Goal: Check status: Check status

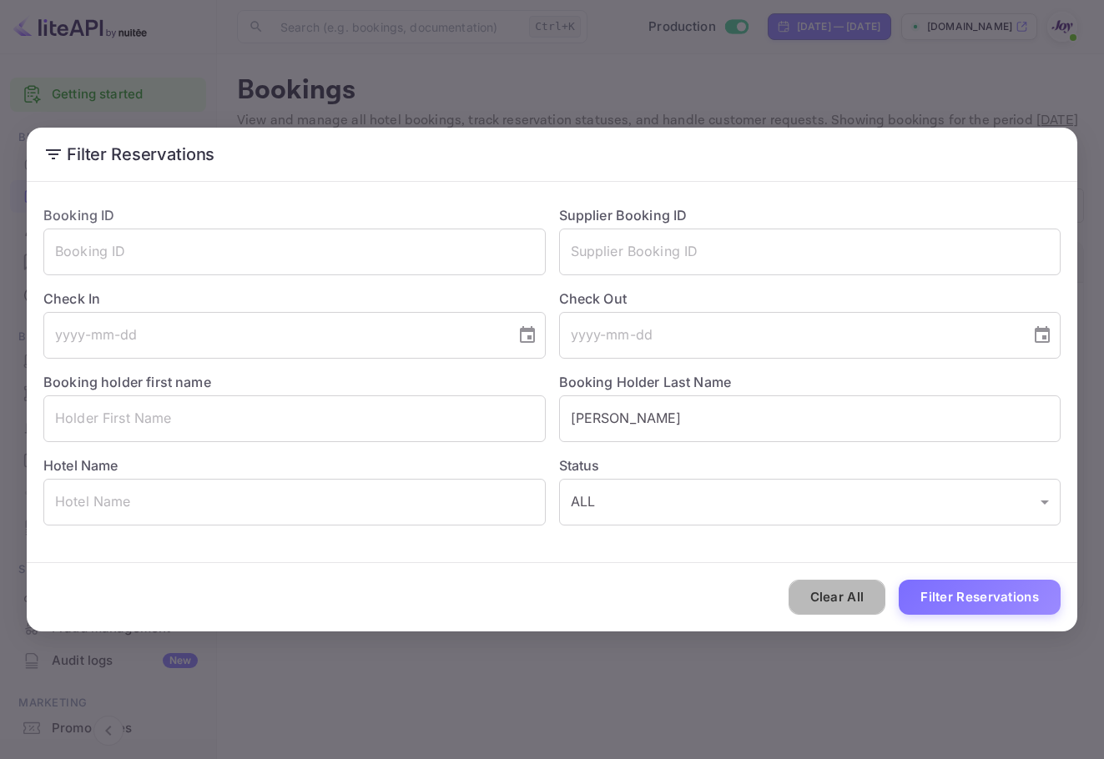
click at [824, 599] on button "Clear All" at bounding box center [838, 598] width 98 height 36
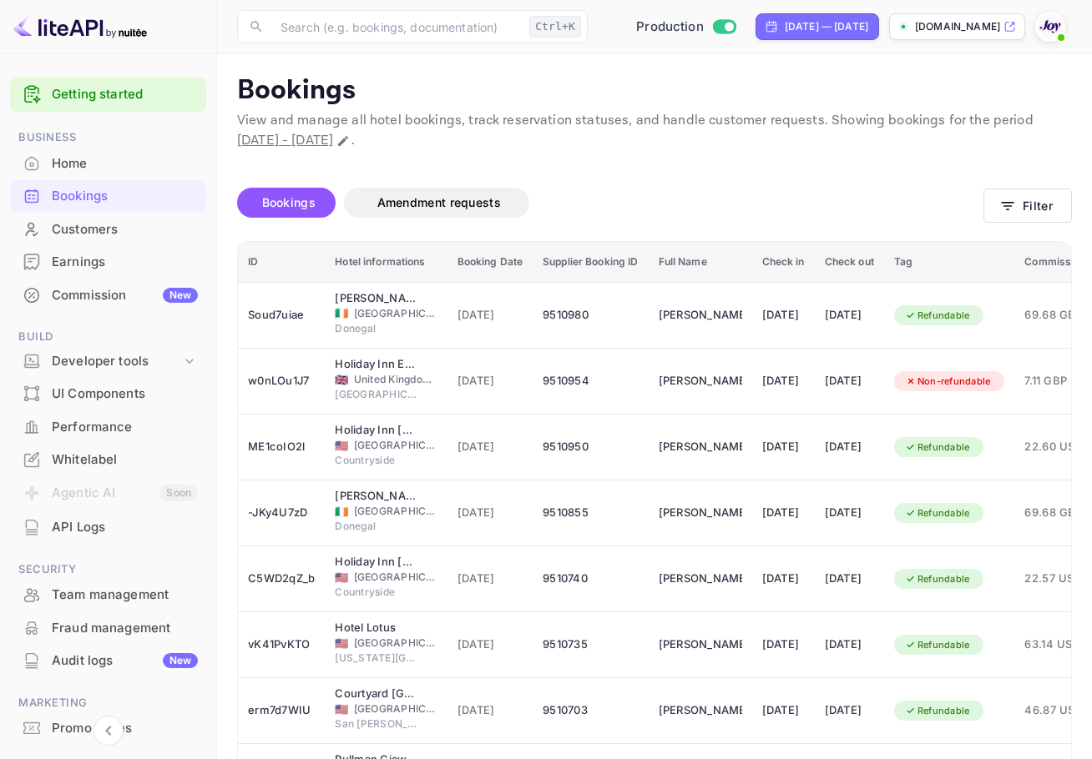
click at [1052, 15] on img at bounding box center [1050, 26] width 27 height 27
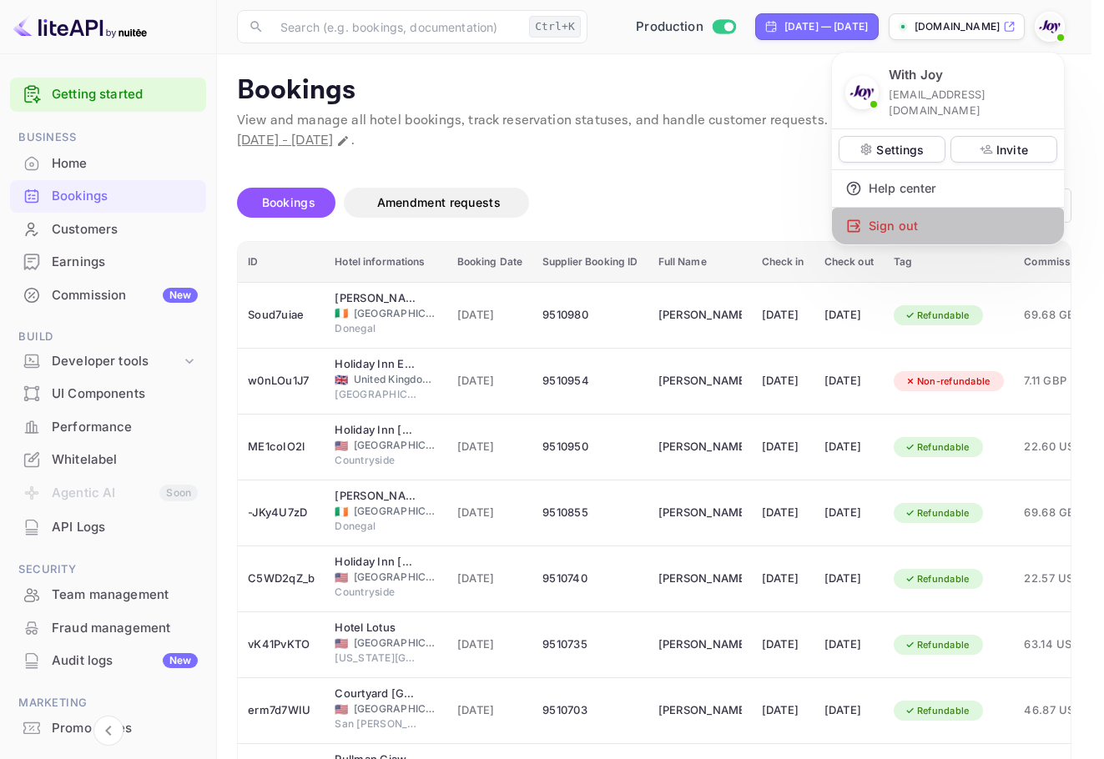
click at [930, 211] on div "Sign out" at bounding box center [948, 226] width 232 height 37
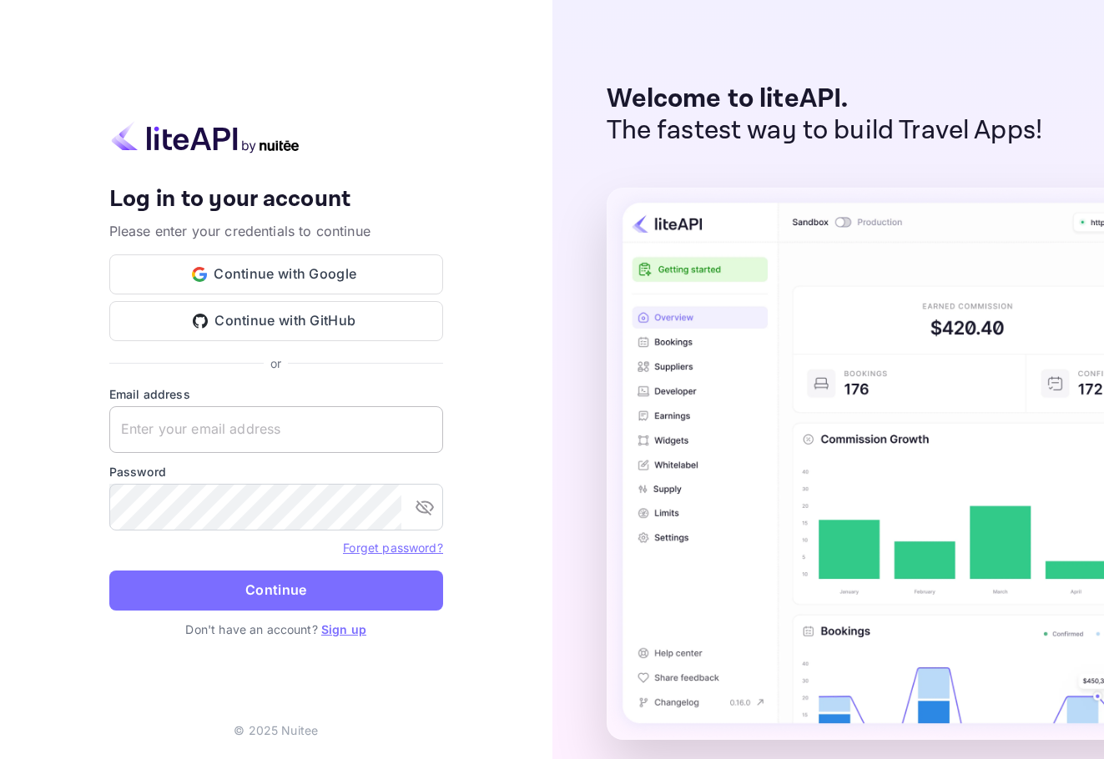
click at [283, 411] on div "Email address ​" at bounding box center [276, 420] width 334 height 68
click at [283, 411] on input "text" at bounding box center [276, 429] width 334 height 47
paste input "services@withjoy.com"
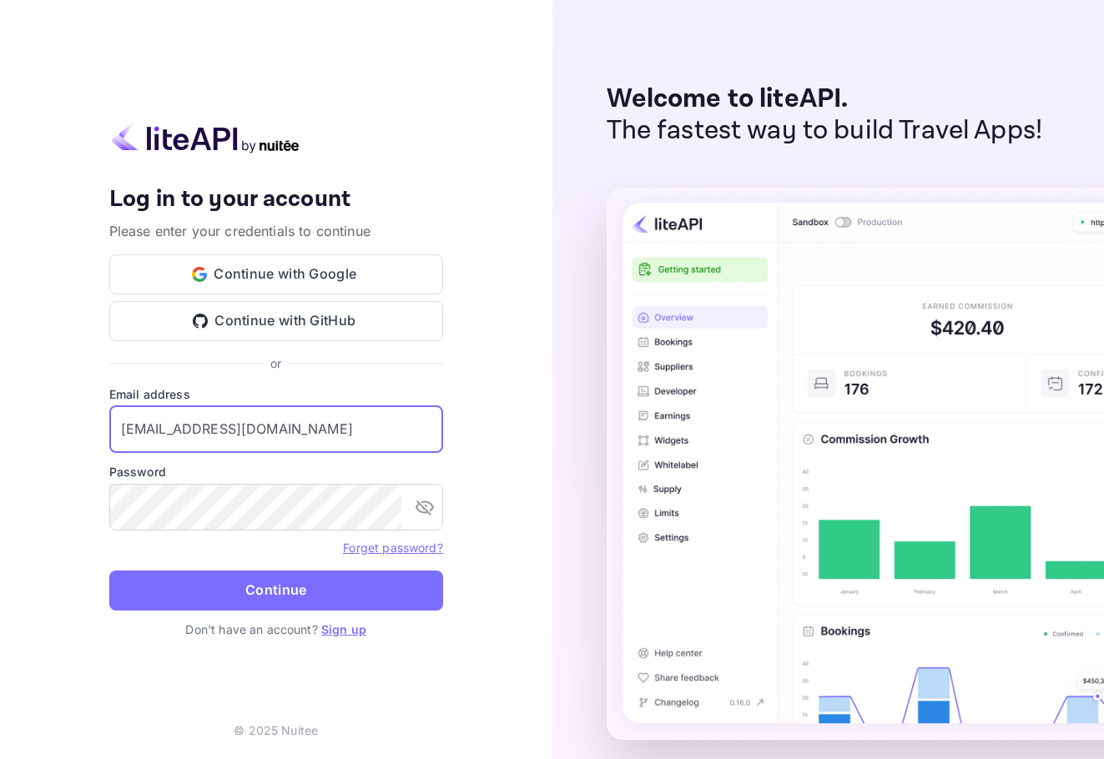
type input "services@withjoy.com"
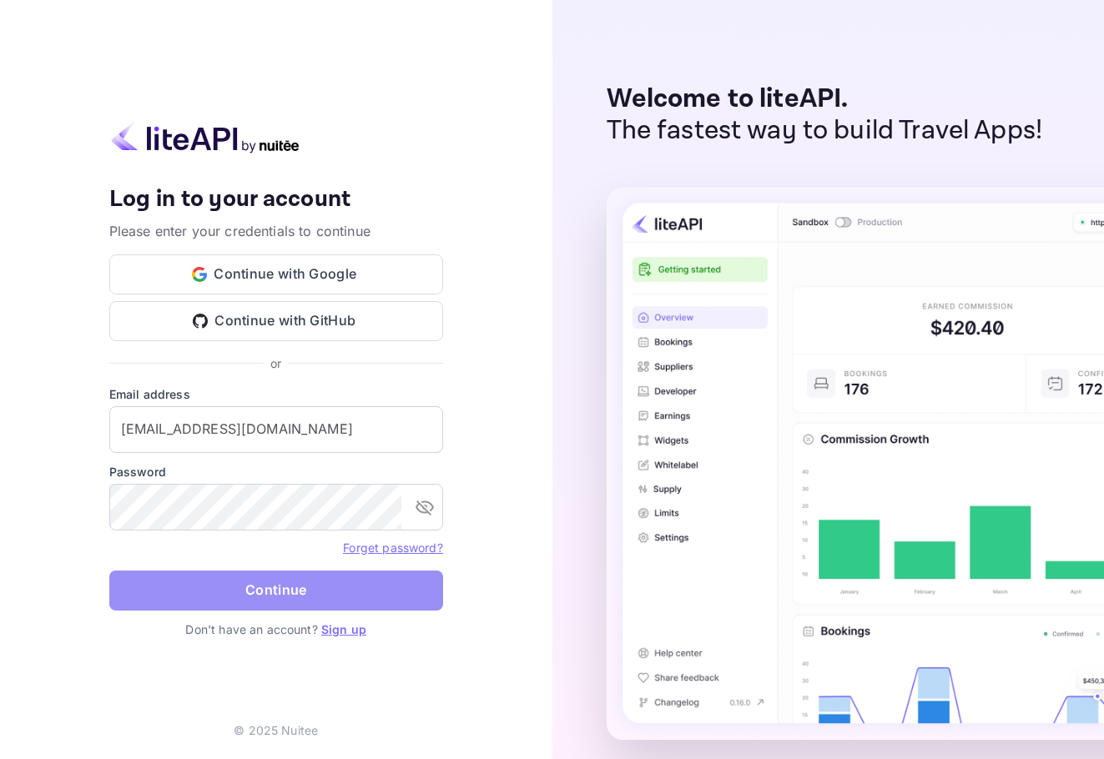
click at [224, 584] on button "Continue" at bounding box center [276, 591] width 334 height 40
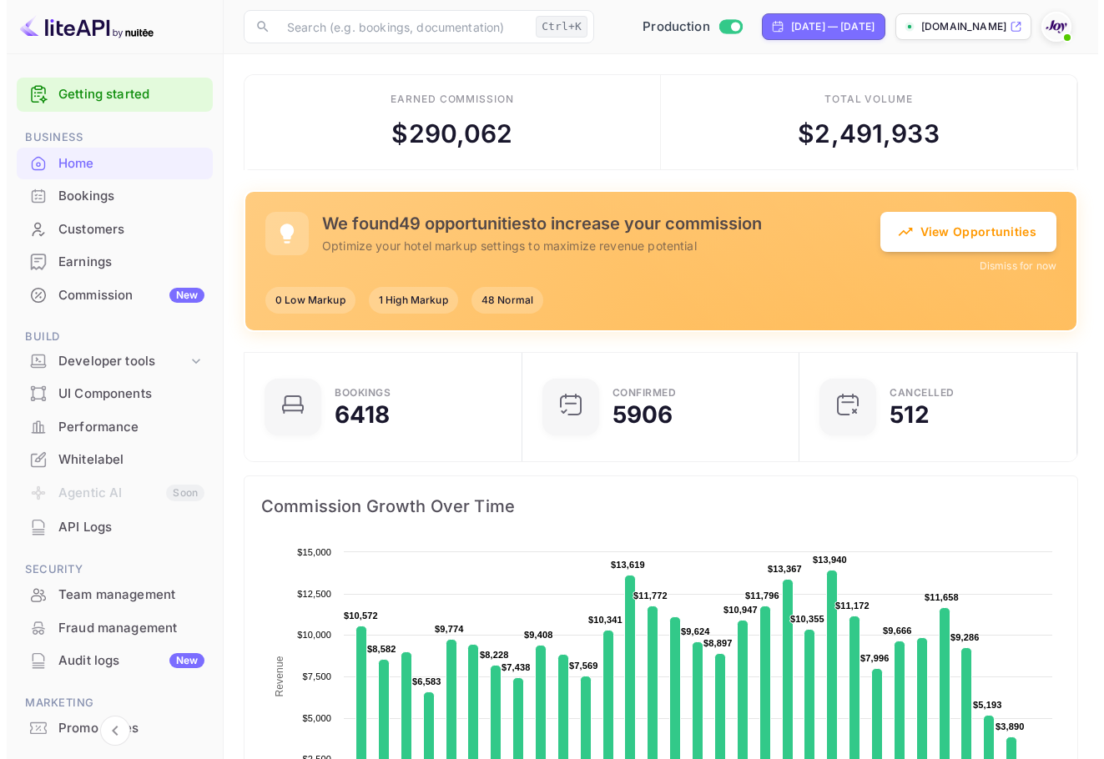
scroll to position [13, 13]
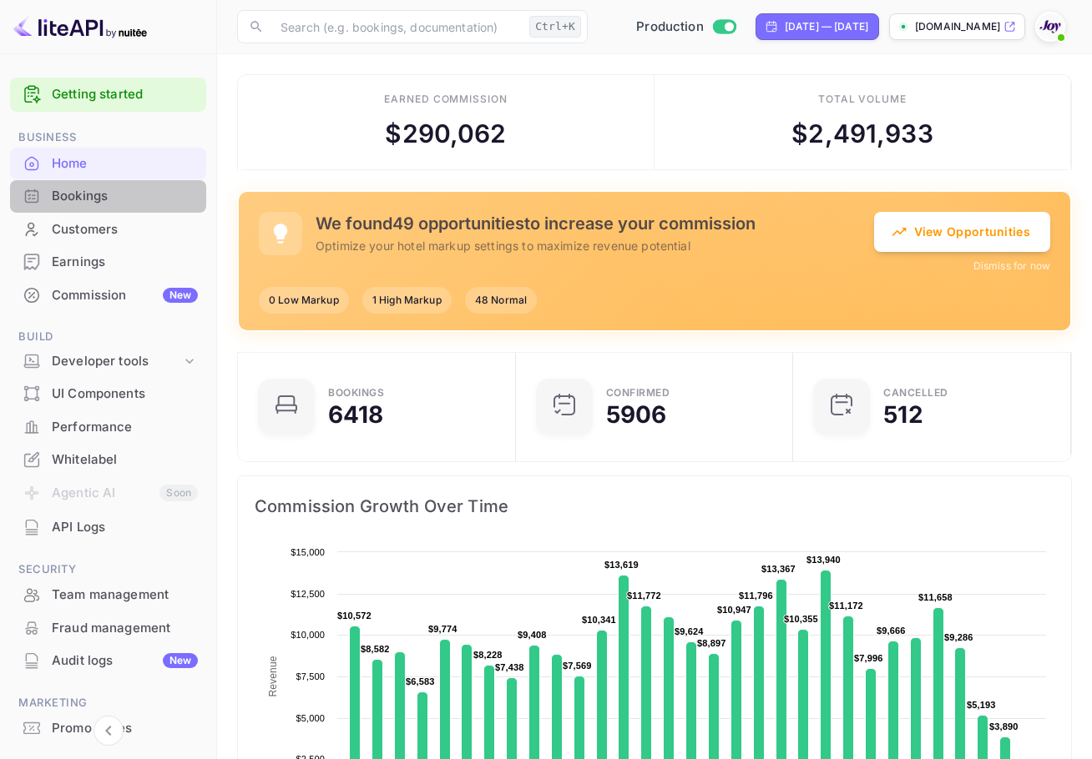
click at [128, 199] on div "Bookings" at bounding box center [125, 196] width 146 height 19
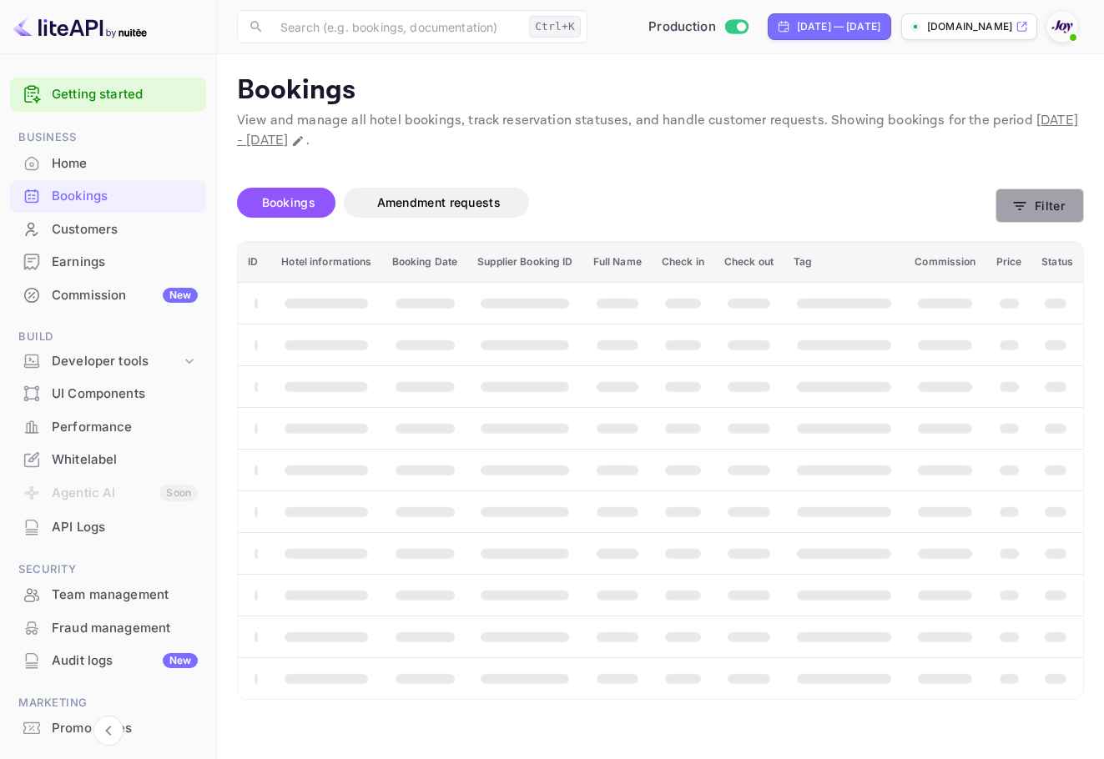
click at [1019, 219] on button "Filter" at bounding box center [1040, 206] width 88 height 34
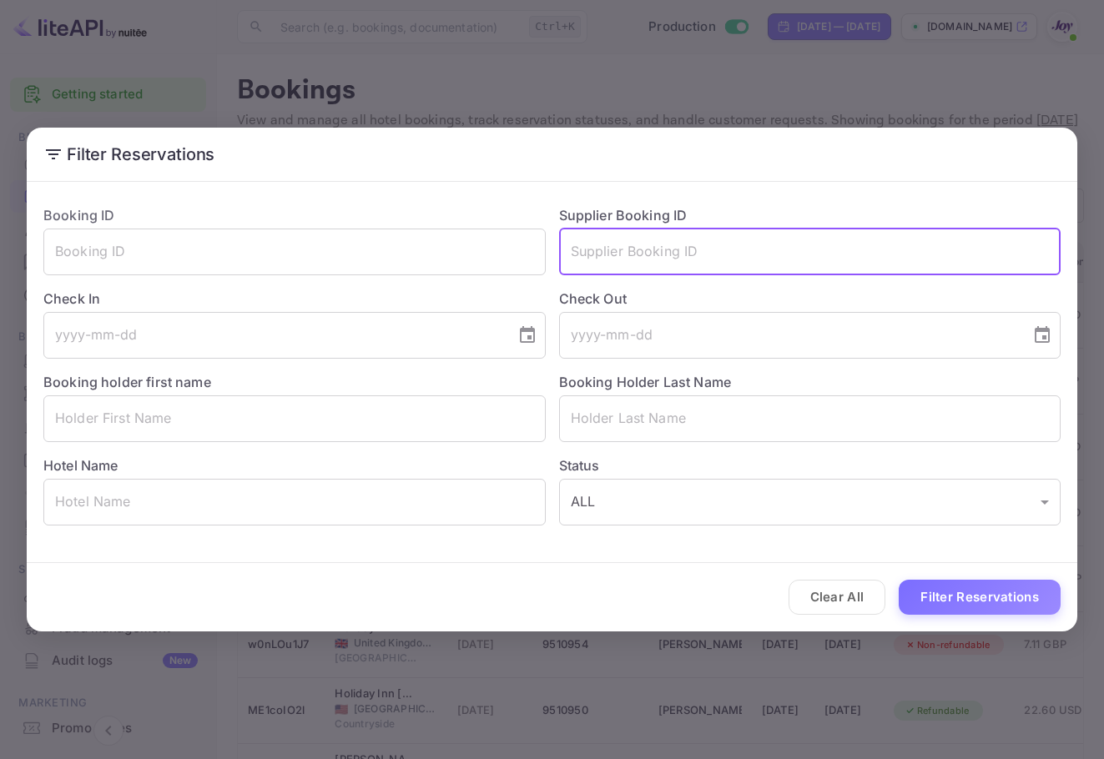
click at [724, 230] on input "text" at bounding box center [810, 252] width 502 height 47
paste input "[PERSON_NAME]"
type input "D"
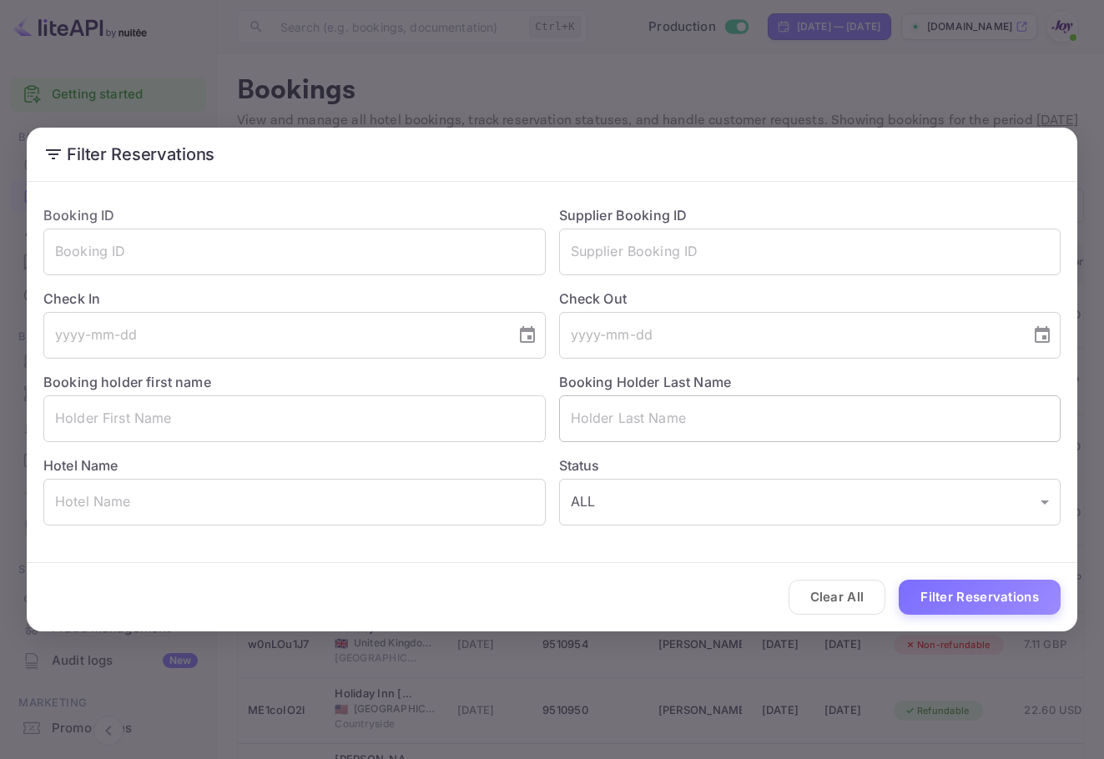
click at [689, 411] on input "text" at bounding box center [810, 419] width 502 height 47
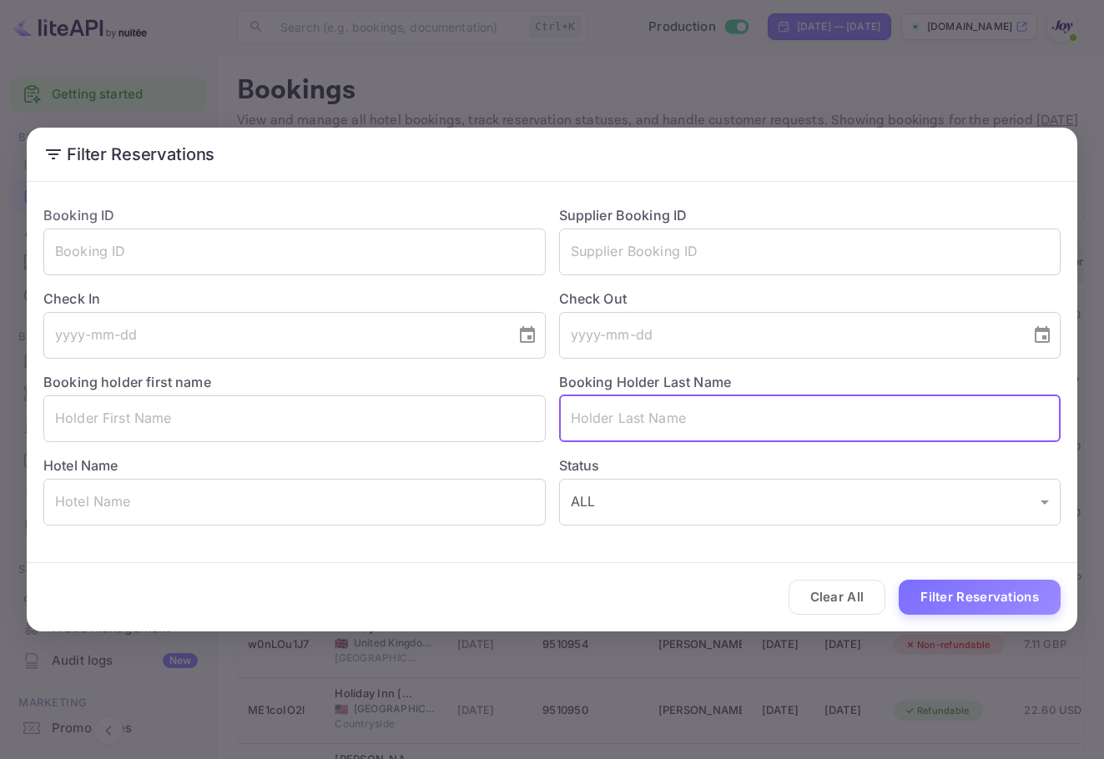
paste input "[PERSON_NAME]"
type input "[PERSON_NAME]"
click at [725, 408] on input "text" at bounding box center [810, 419] width 502 height 47
paste input "[PERSON_NAME]"
type input "[PERSON_NAME]"
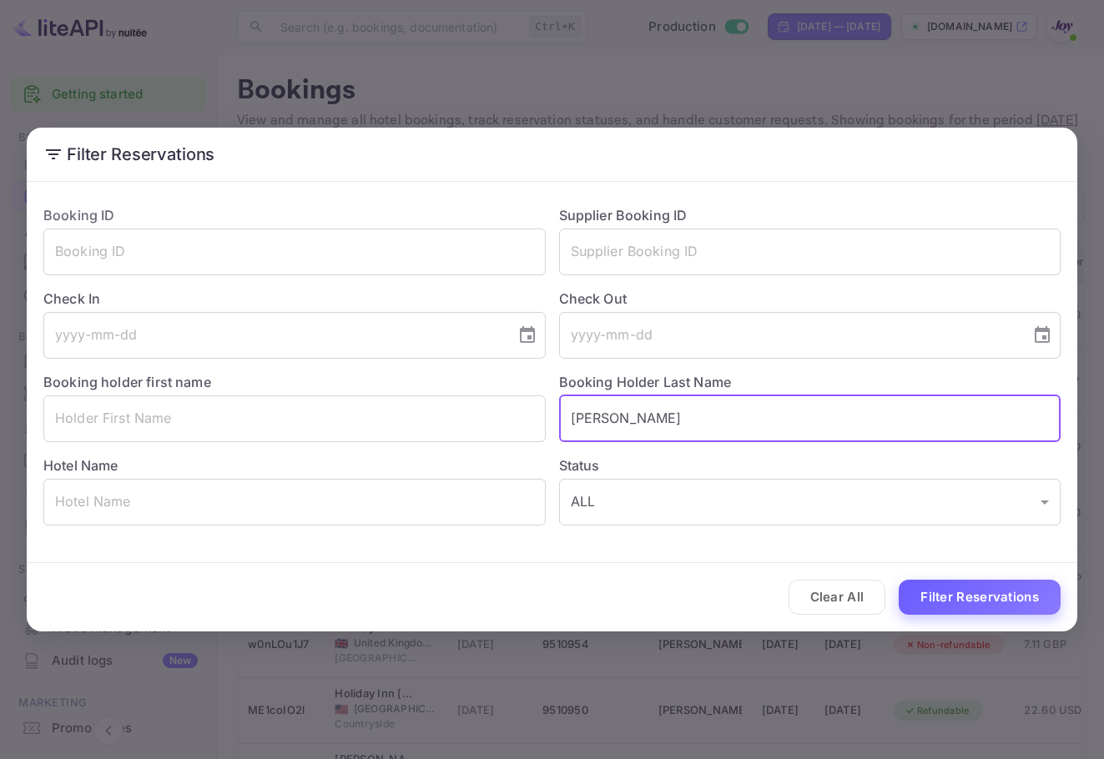
click at [1049, 592] on button "Filter Reservations" at bounding box center [980, 598] width 162 height 36
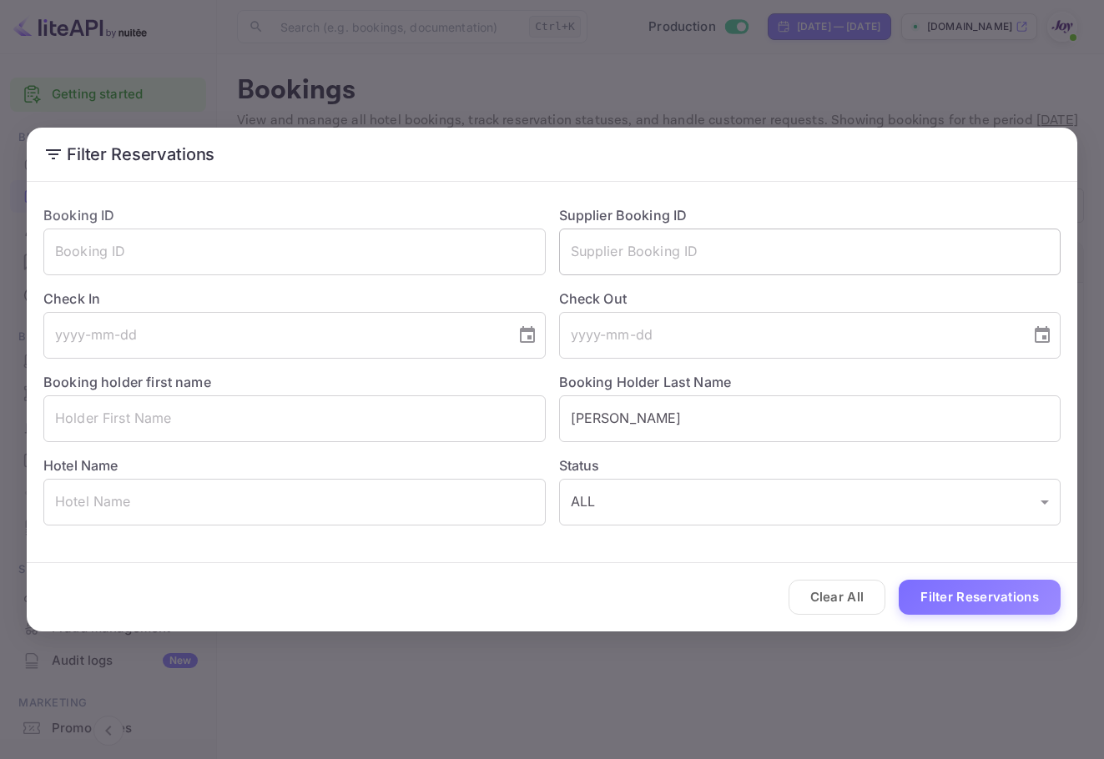
drag, startPoint x: 684, startPoint y: 222, endPoint x: 672, endPoint y: 270, distance: 49.0
click at [683, 231] on div "Supplier Booking ID ​" at bounding box center [804, 233] width 516 height 83
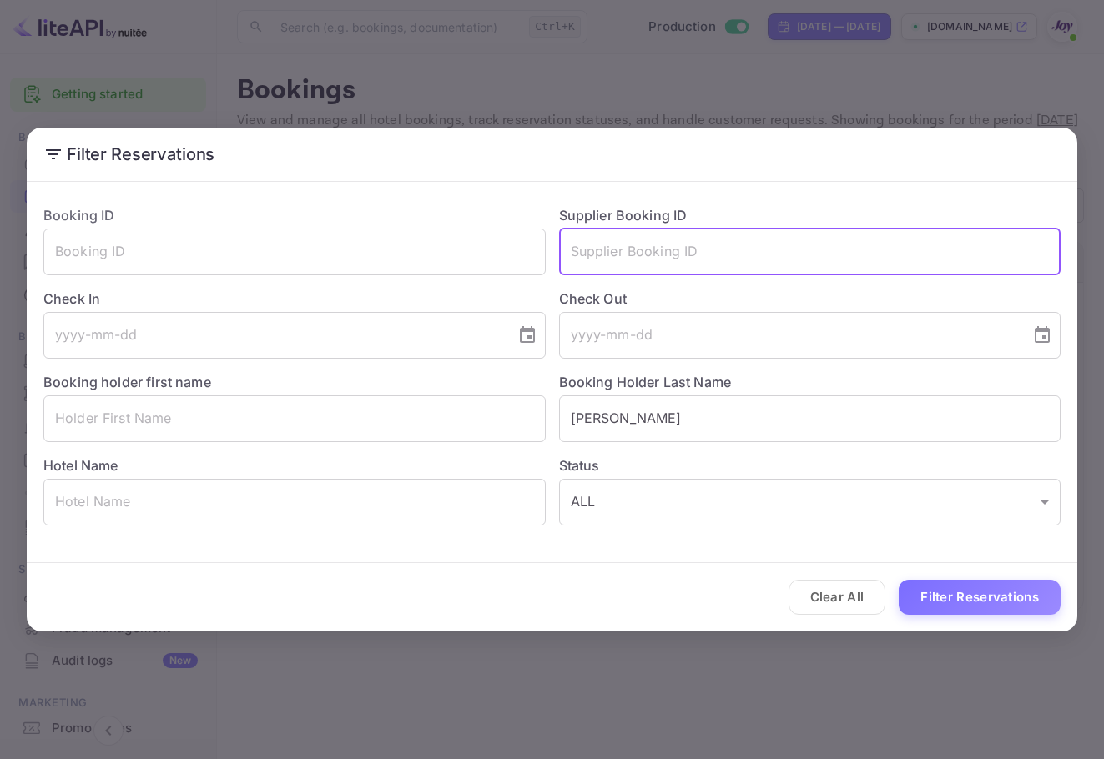
click at [707, 242] on input "text" at bounding box center [810, 252] width 502 height 47
click at [711, 263] on input "text" at bounding box center [810, 252] width 502 height 47
